Goal: Check status: Check status

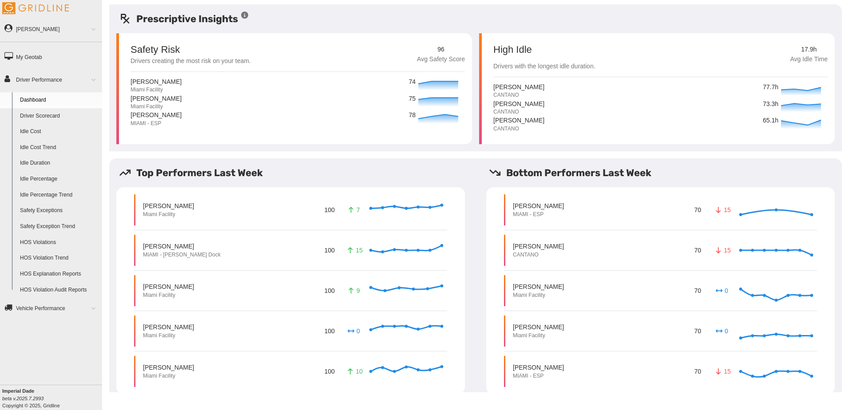
click at [33, 115] on link "Driver Scorecard" at bounding box center [59, 116] width 86 height 16
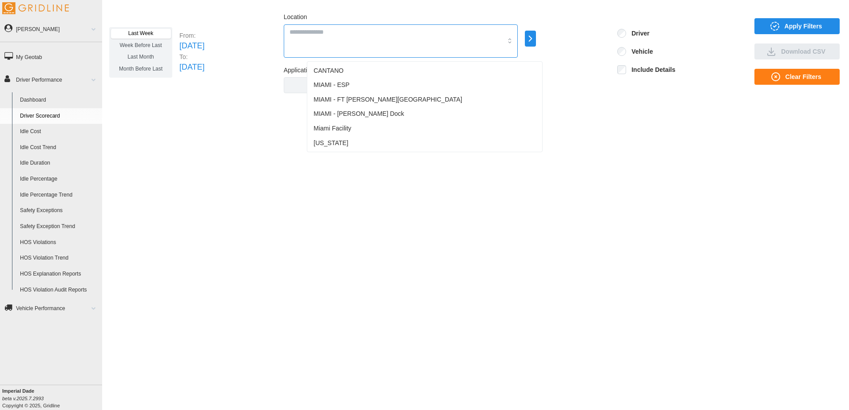
click at [363, 34] on input "Location" at bounding box center [395, 32] width 213 height 10
click at [348, 99] on span "MIAMI - FT Myers Cross Dock" at bounding box center [387, 99] width 149 height 9
click at [346, 112] on span "MIAMI - [PERSON_NAME] Dock" at bounding box center [358, 113] width 91 height 9
click at [344, 124] on span "Miami Facility" at bounding box center [332, 128] width 38 height 9
click at [795, 26] on span "Apply Filters" at bounding box center [803, 26] width 38 height 15
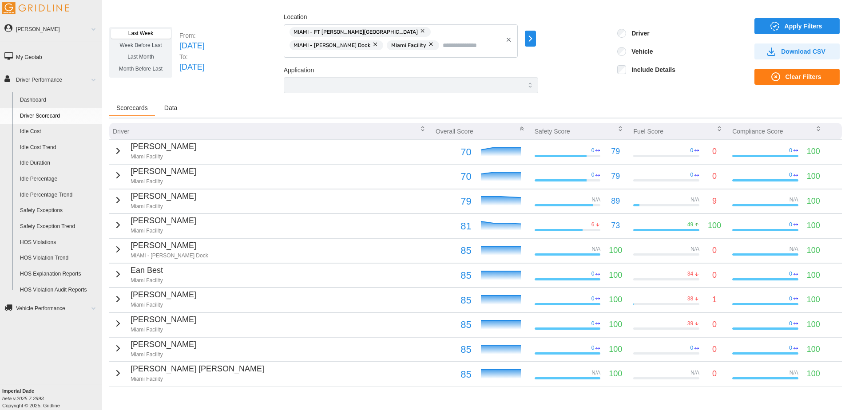
click at [117, 150] on icon "button" at bounding box center [118, 150] width 3 height 5
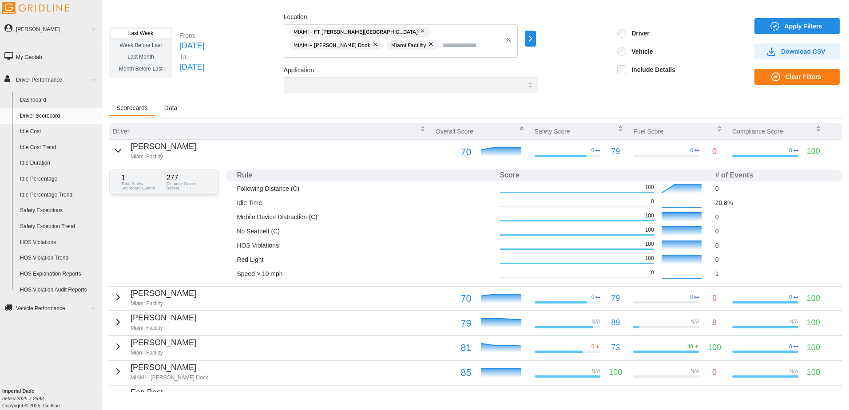
click at [117, 297] on icon "button" at bounding box center [118, 297] width 11 height 11
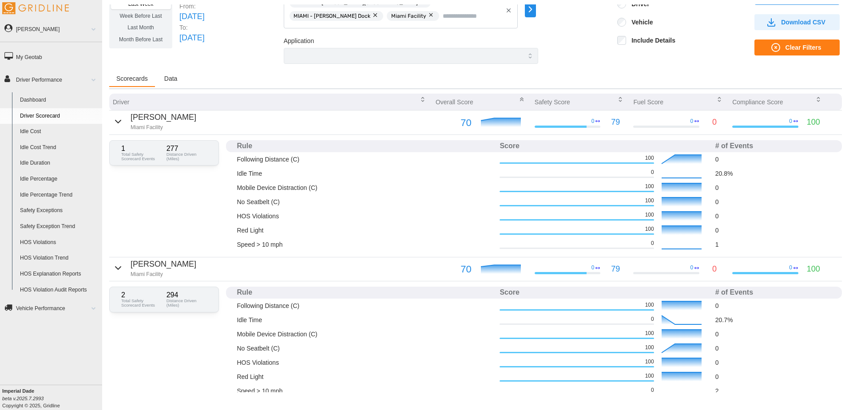
scroll to position [44, 0]
